Goal: Find specific page/section: Find specific page/section

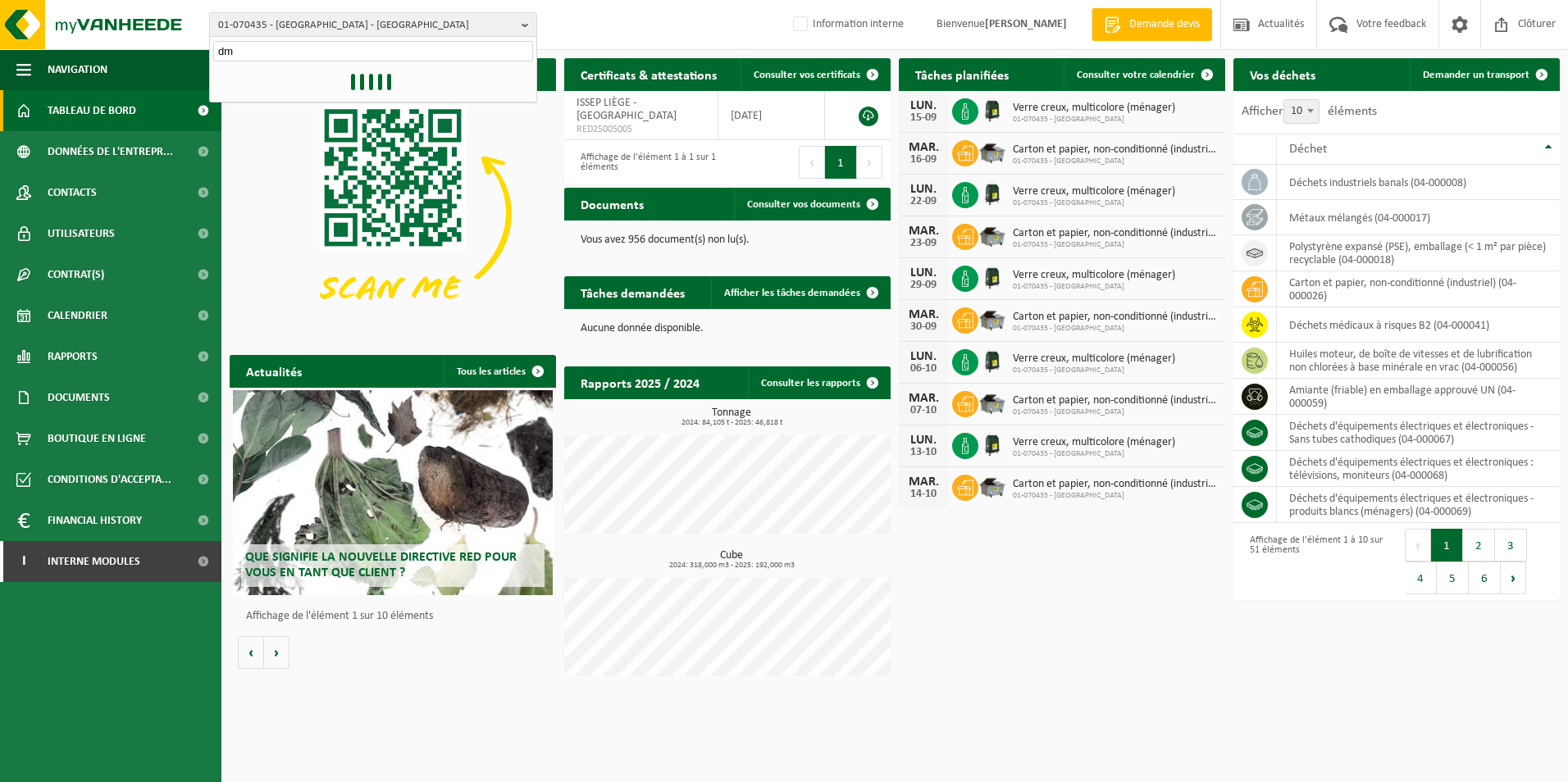
type input "dmd"
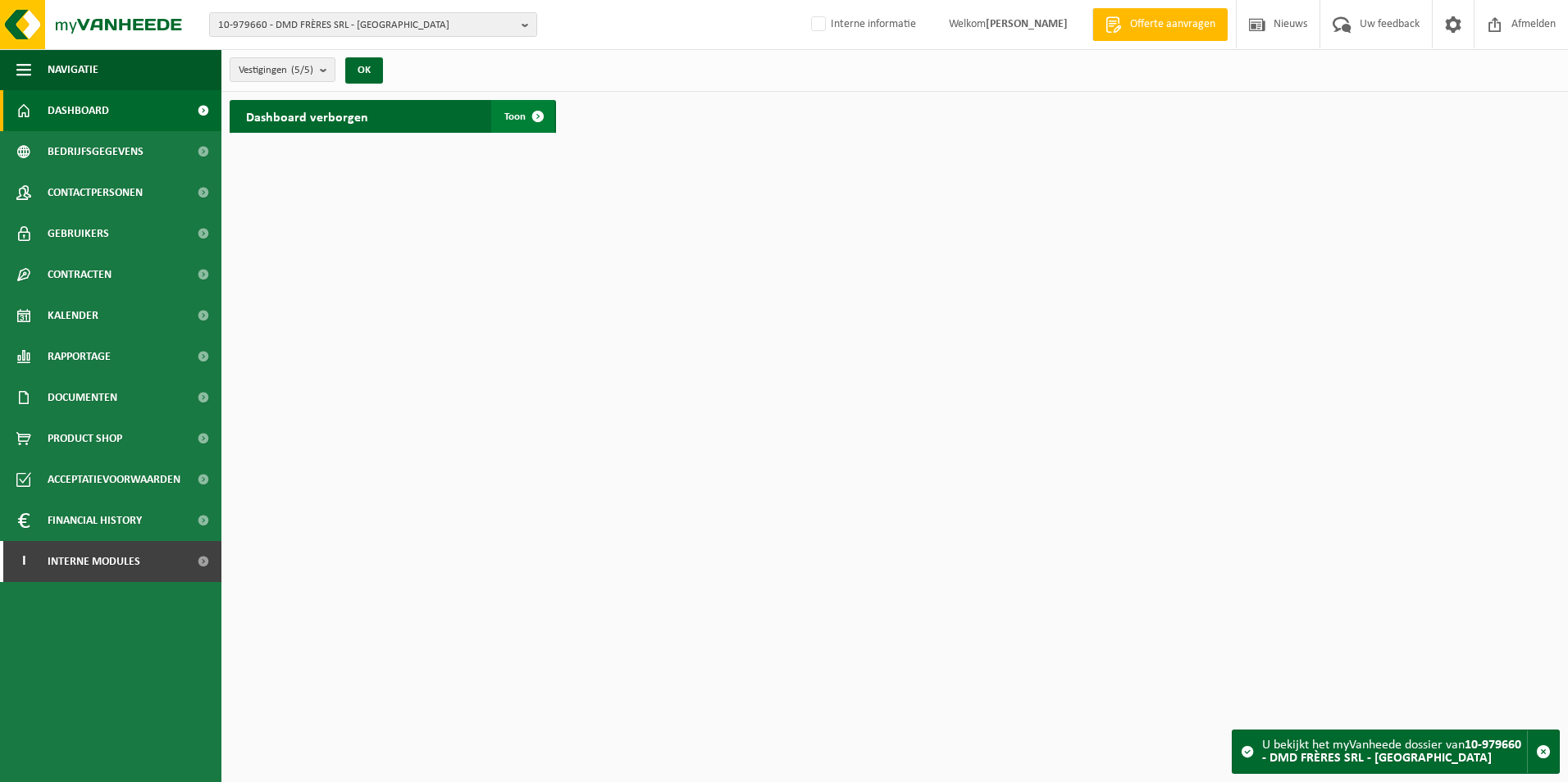
click at [510, 116] on span "Toon" at bounding box center [514, 117] width 21 height 11
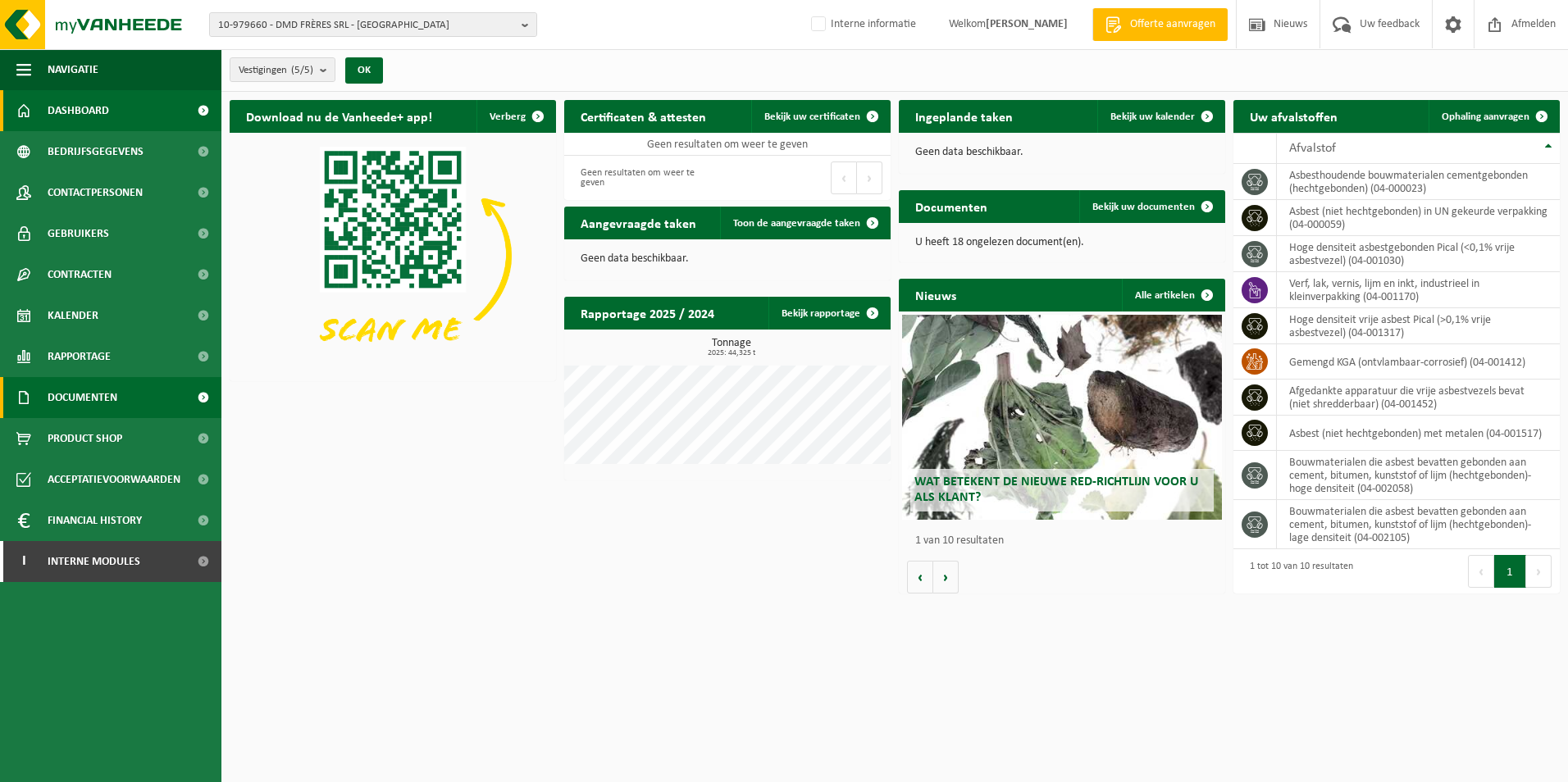
click at [106, 396] on span "Documenten" at bounding box center [82, 397] width 70 height 41
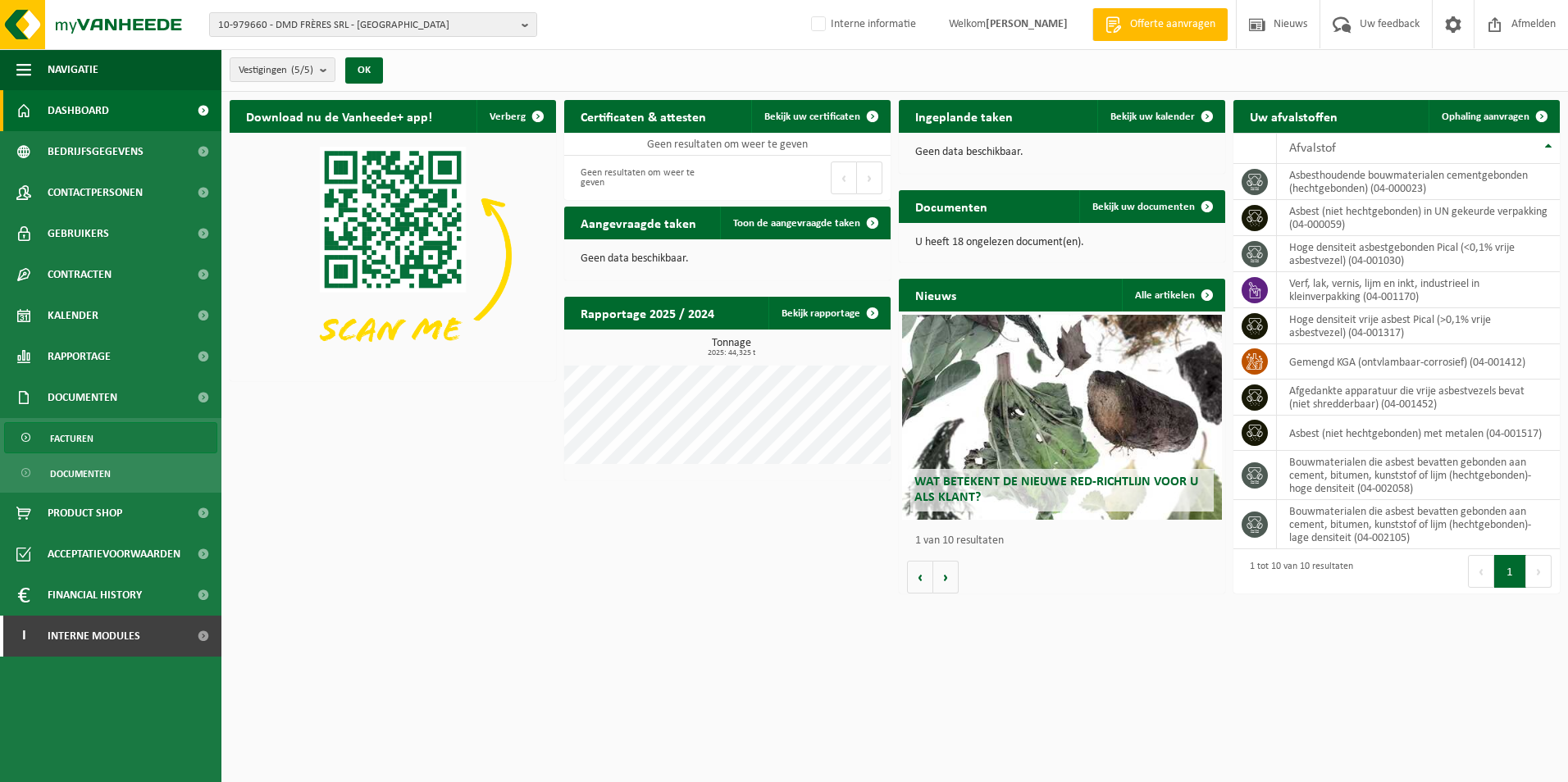
click at [111, 433] on link "Facturen" at bounding box center [111, 437] width 213 height 31
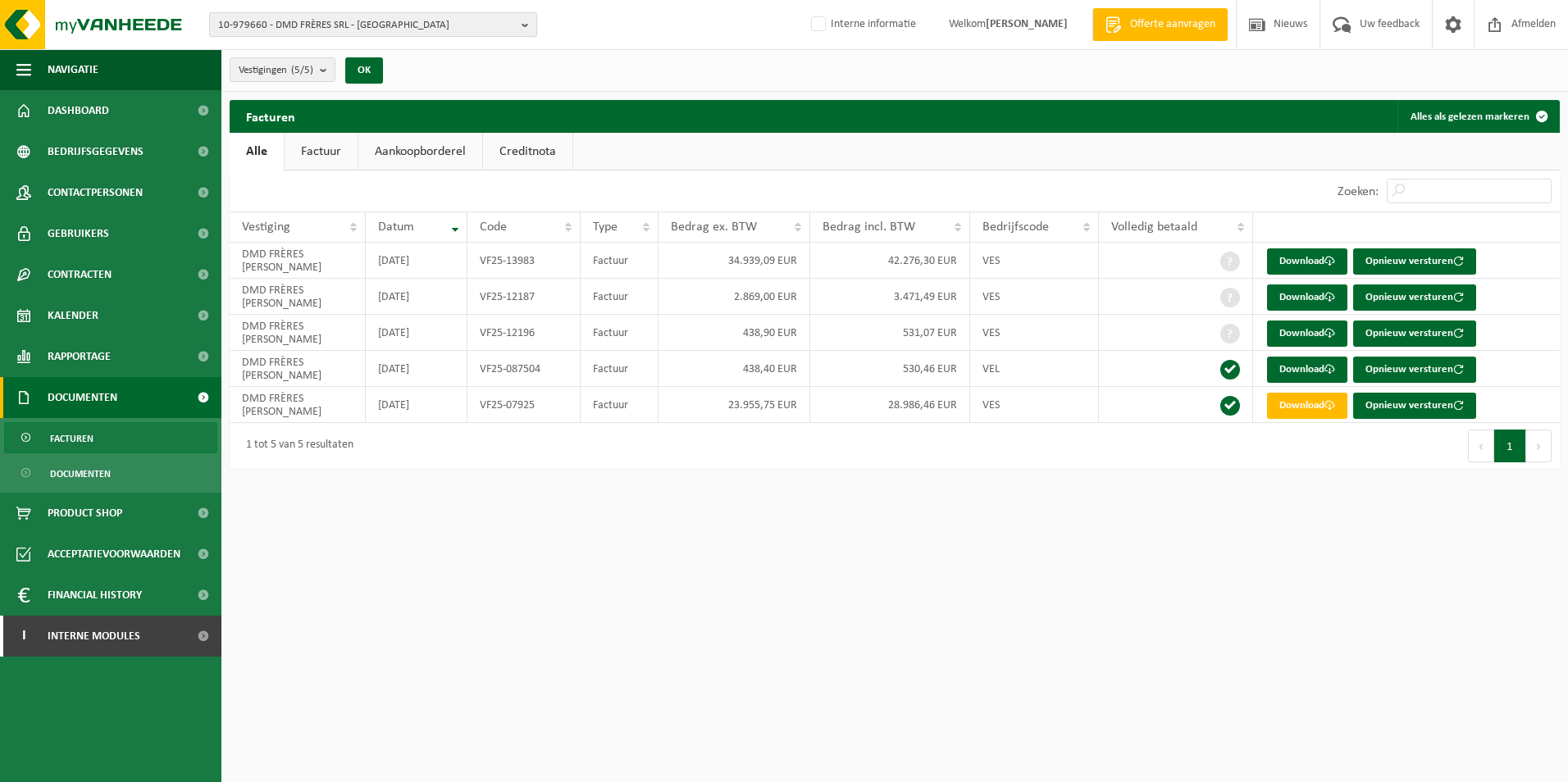
click at [391, 25] on span "10-979660 - DMD FRÈRES SRL - [GEOGRAPHIC_DATA]" at bounding box center [366, 24] width 297 height 24
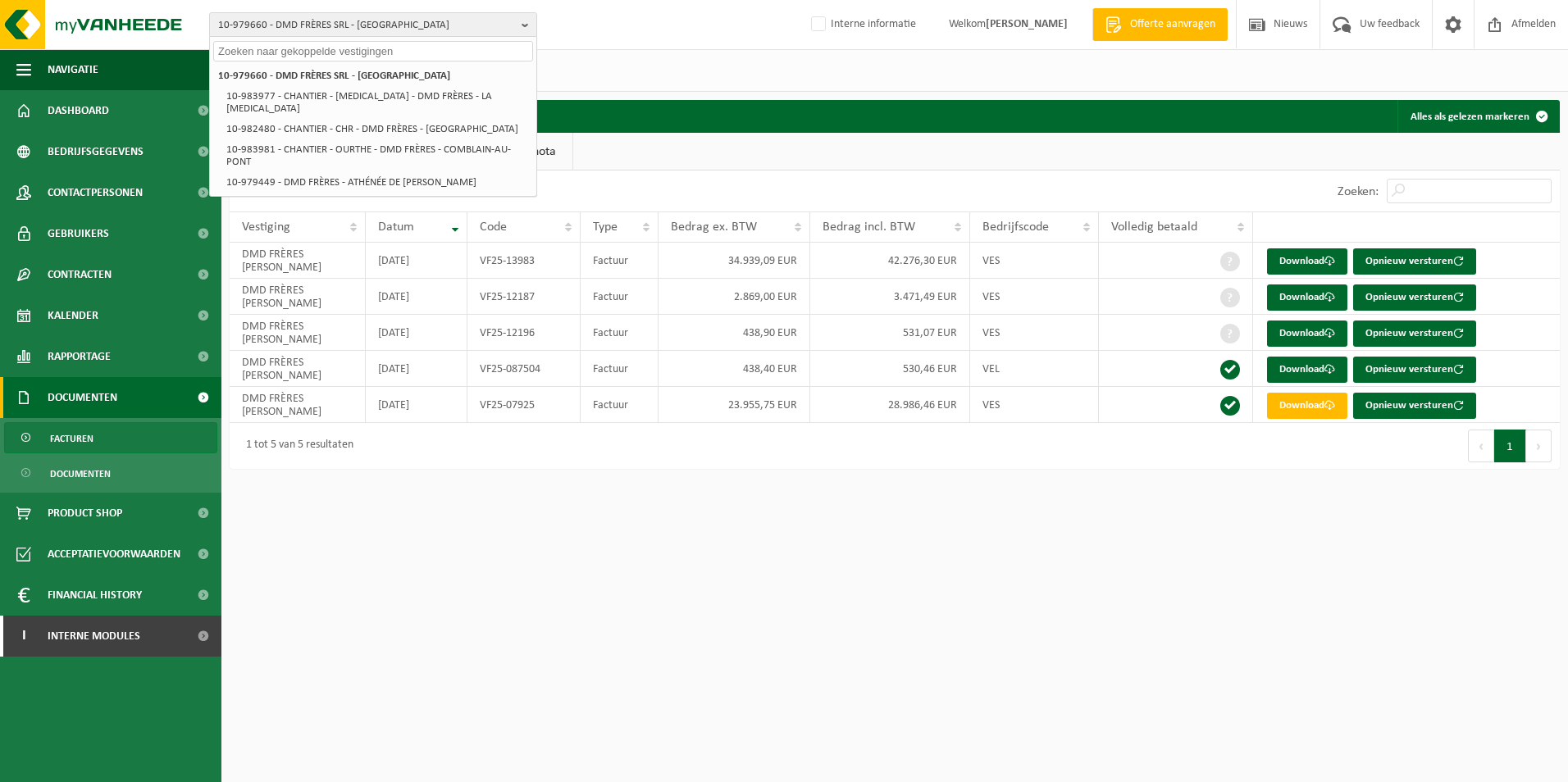
click at [658, 60] on div "Vestigingen (5/5) Alles selecteren Alles deselecteren DMD FRÈRES SRL - JEMEPPE-…" at bounding box center [895, 70] width 1347 height 43
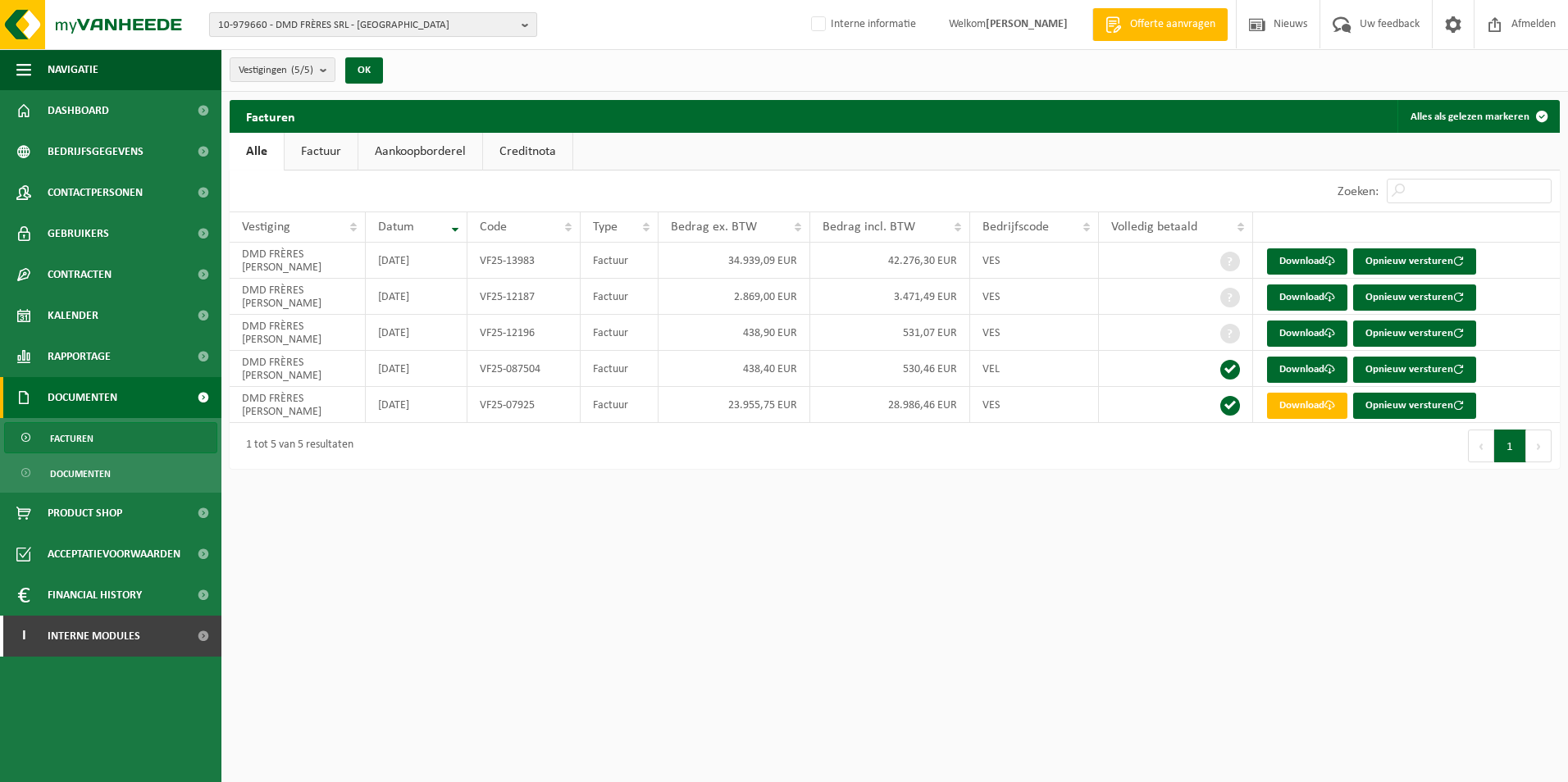
click at [475, 23] on span "10-979660 - DMD FRÈRES SRL - [GEOGRAPHIC_DATA]" at bounding box center [366, 24] width 297 height 24
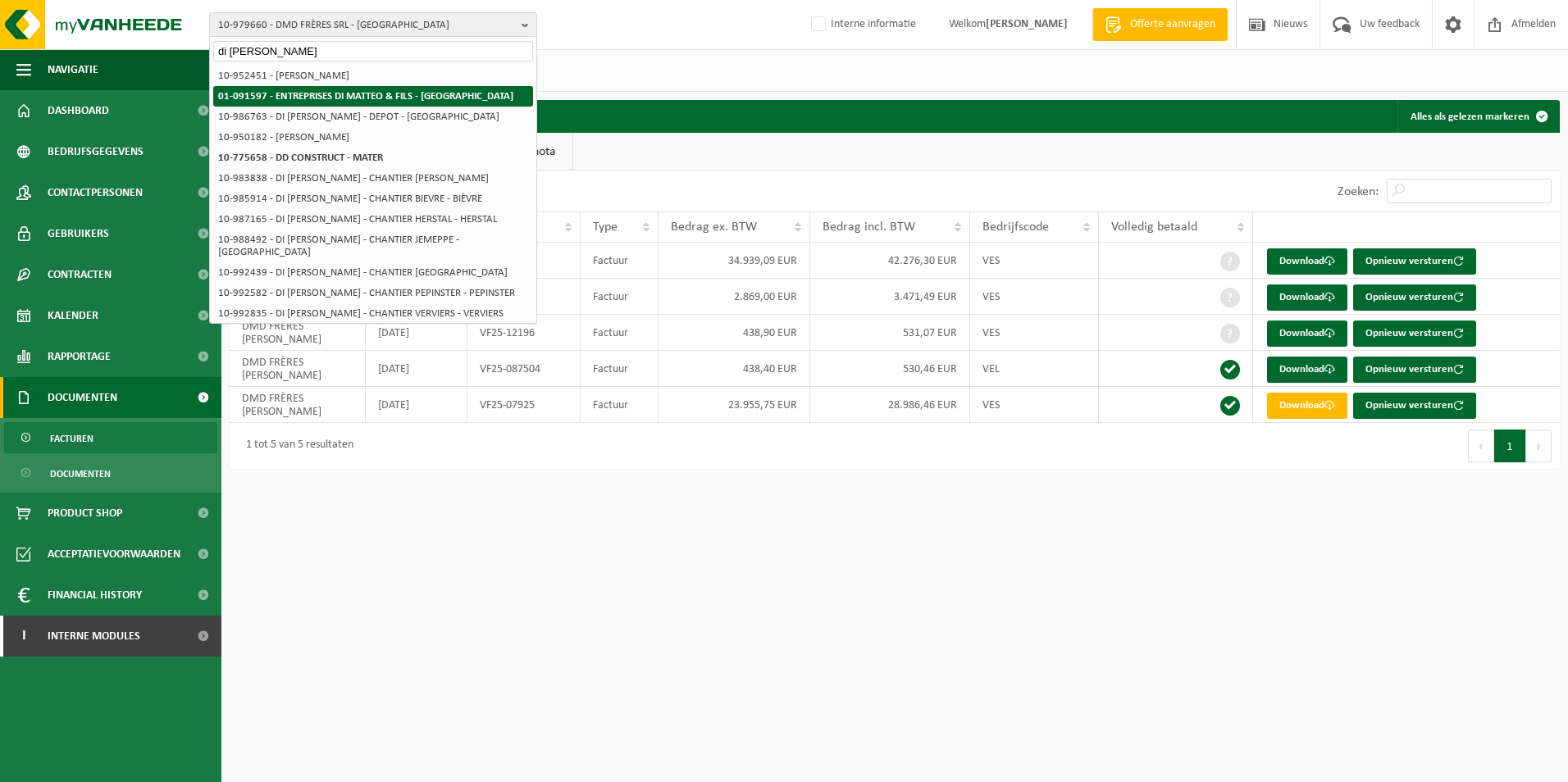
type input "di [PERSON_NAME]"
click at [455, 94] on strong "01-091597 - ENTREPRISES DI MATTEO & FILS - JEMEPPE-SUR-MEUSE" at bounding box center [365, 96] width 295 height 11
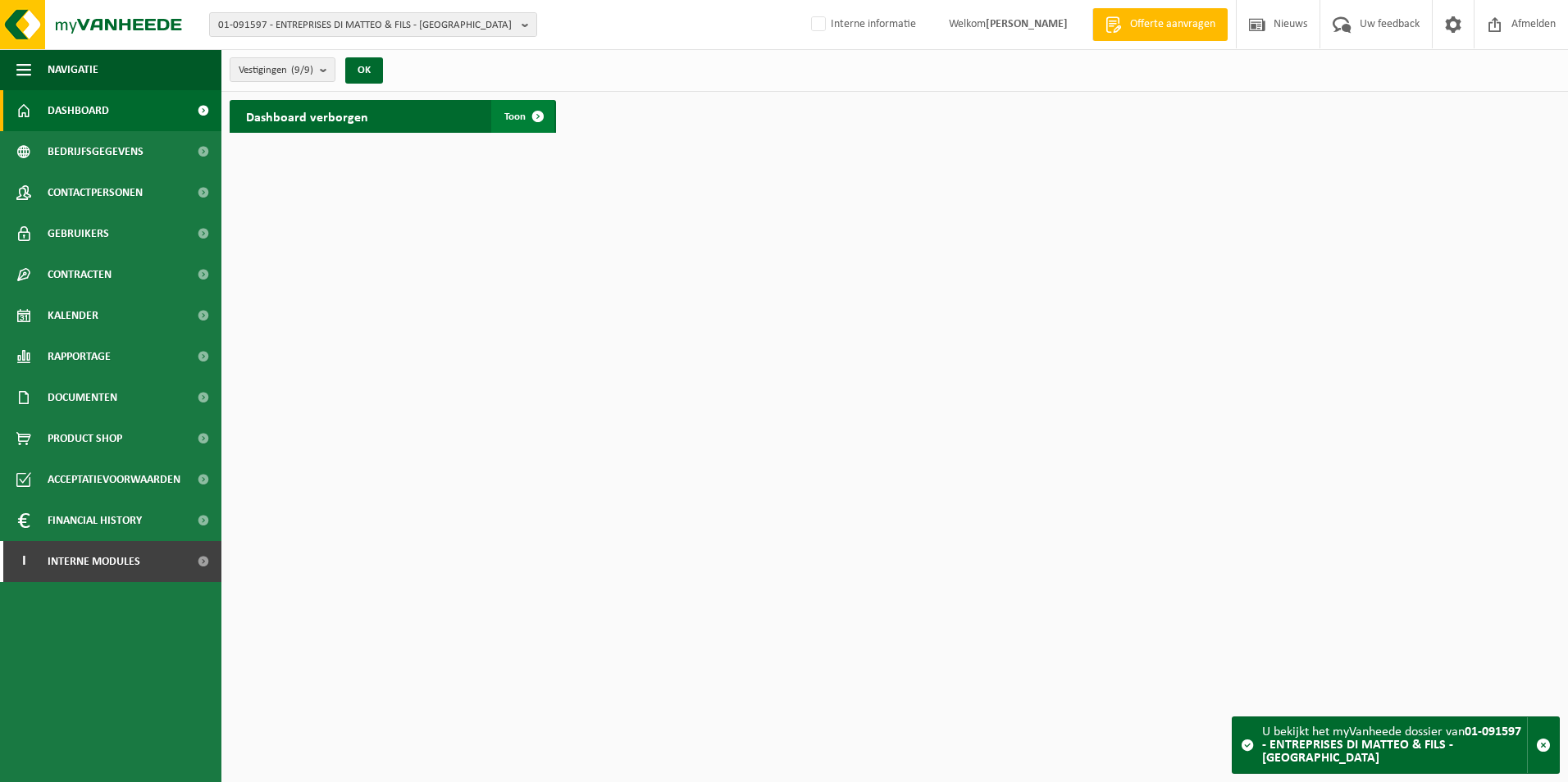
click at [507, 120] on span "Toon" at bounding box center [514, 117] width 21 height 11
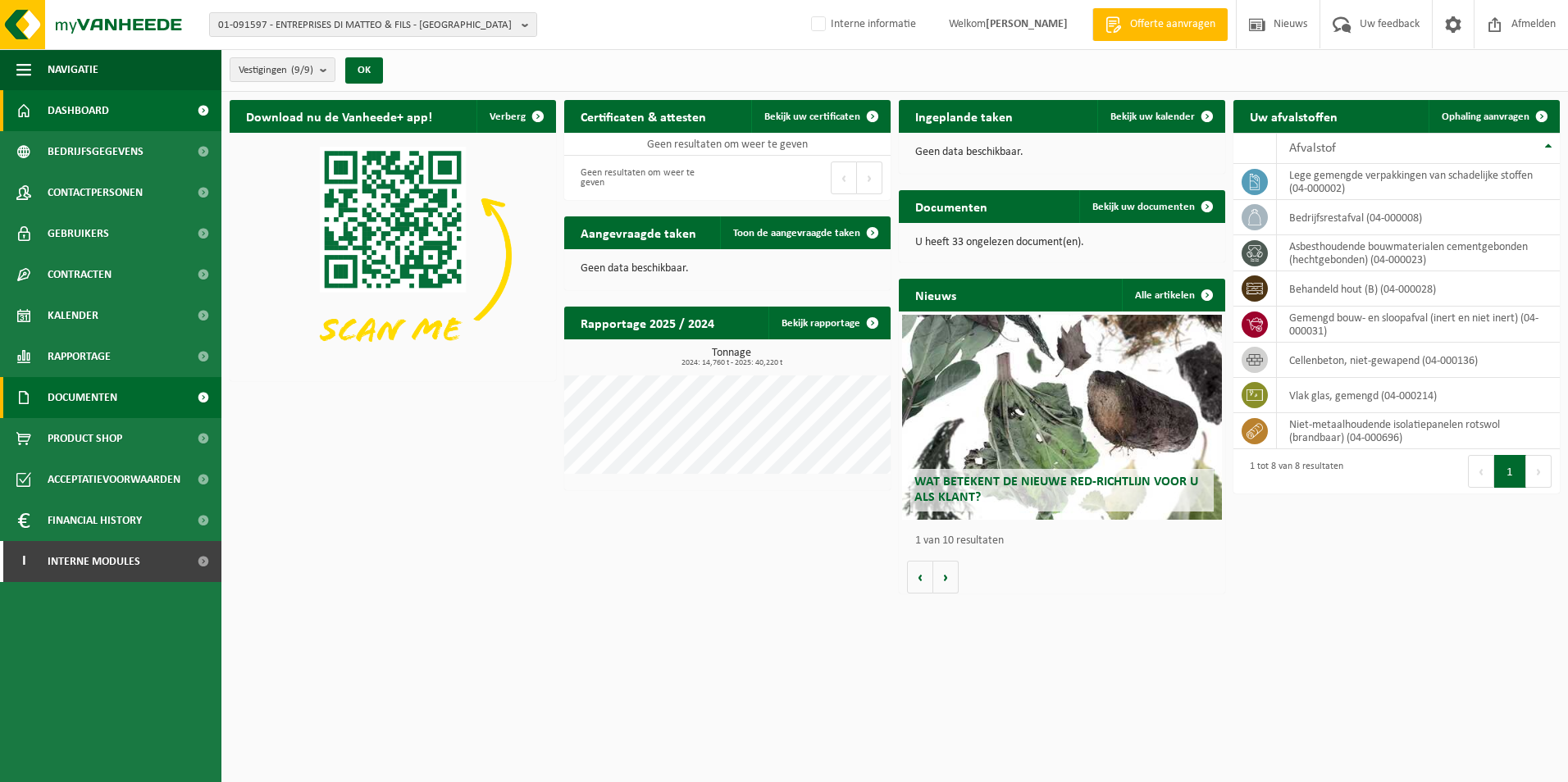
click at [117, 396] on span "Documenten" at bounding box center [82, 397] width 70 height 41
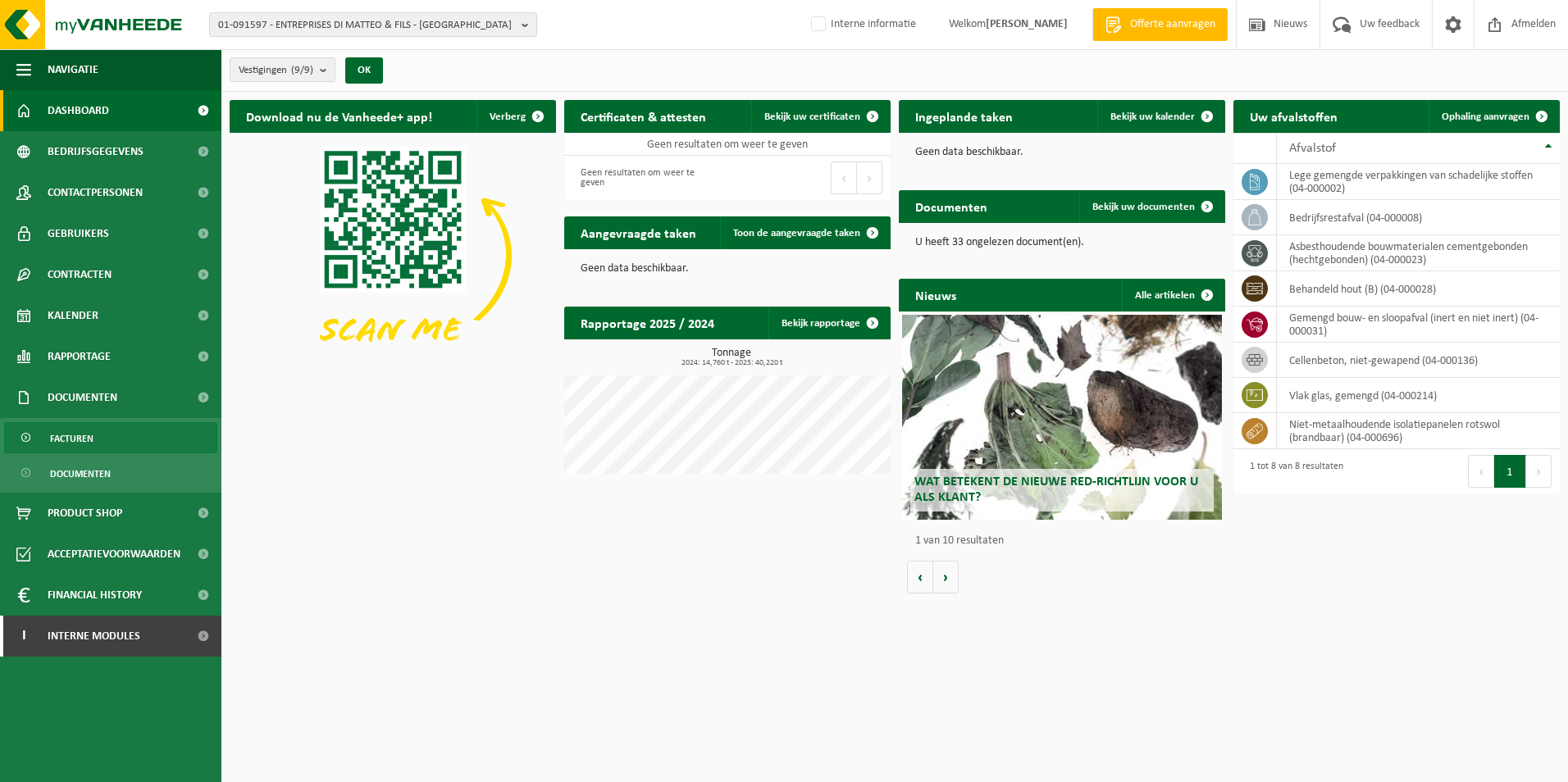
click at [117, 437] on link "Facturen" at bounding box center [111, 437] width 213 height 31
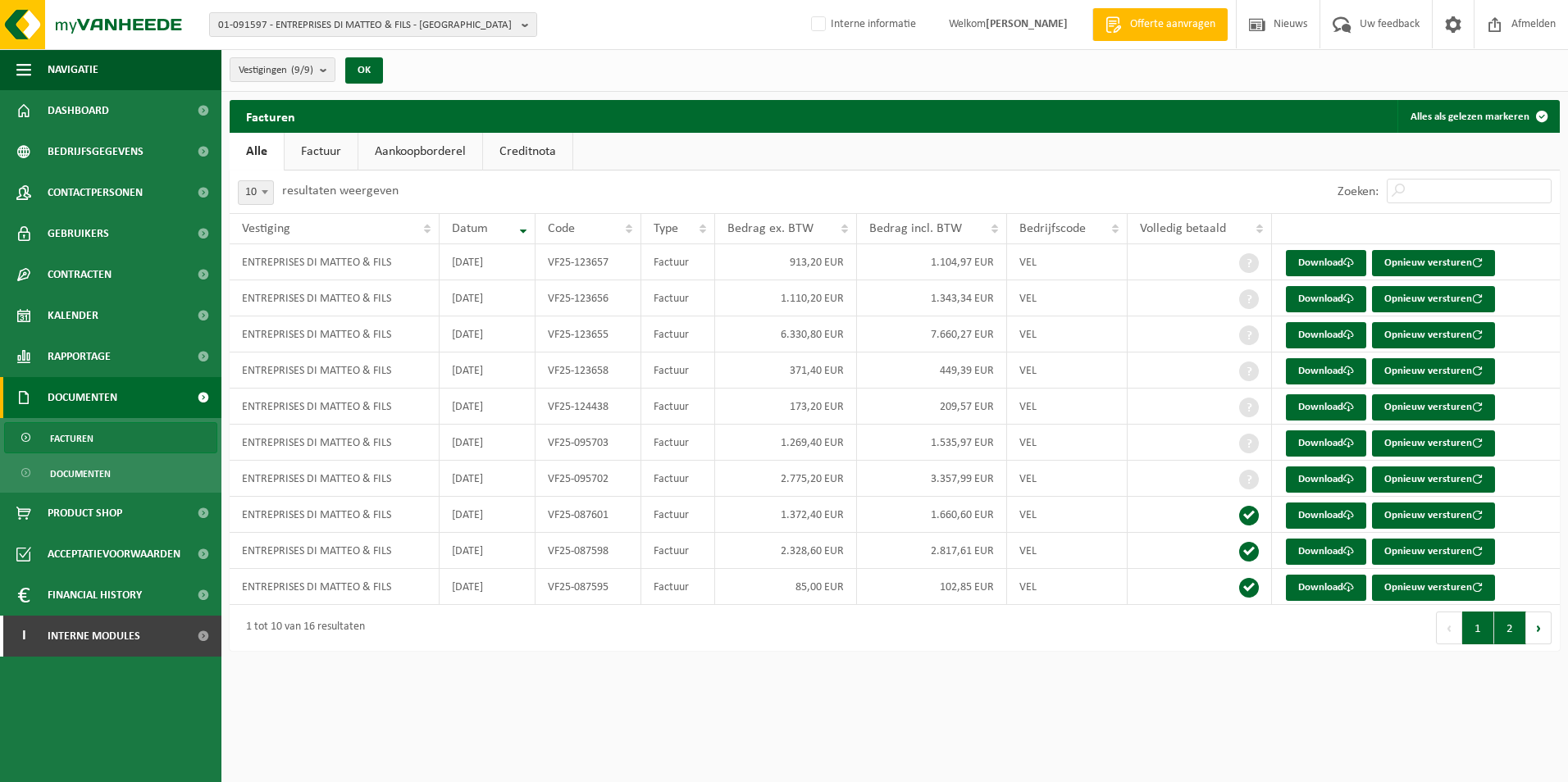
click at [1501, 632] on button "2" at bounding box center [1509, 628] width 32 height 33
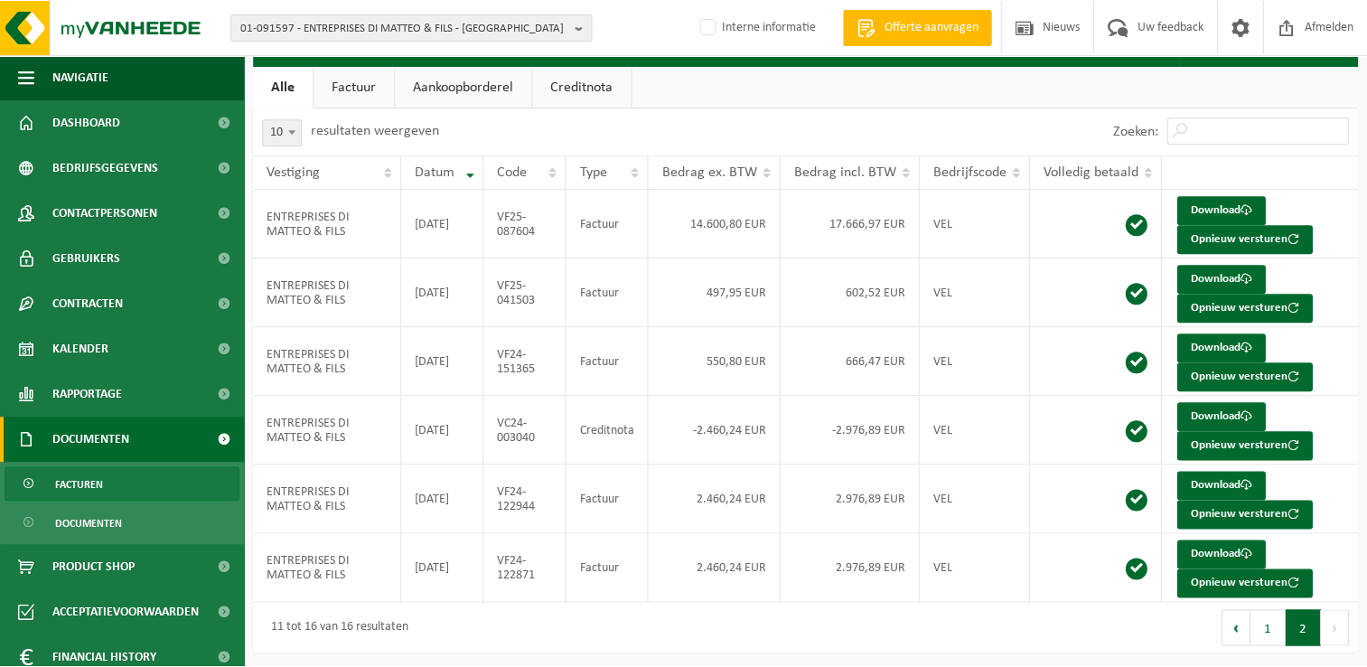
scroll to position [78, 0]
